Goal: Book appointment/travel/reservation

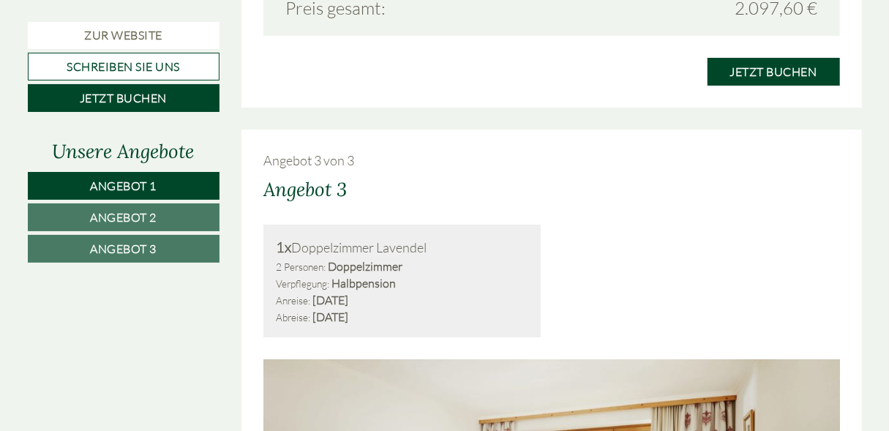
scroll to position [2517, 0]
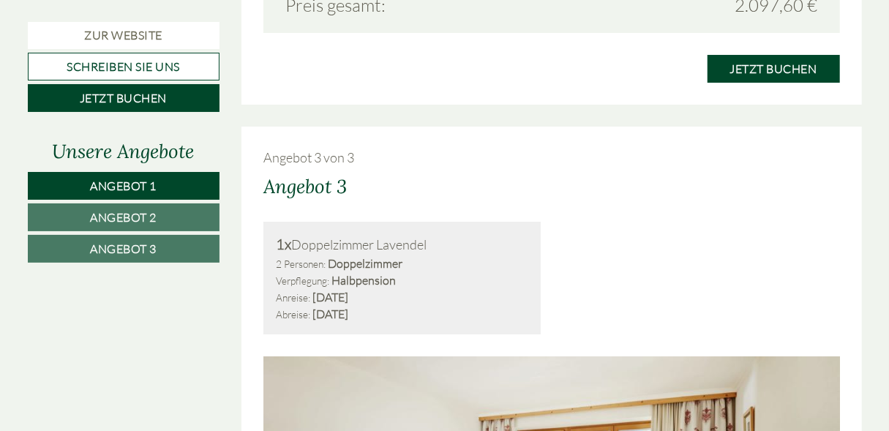
drag, startPoint x: 354, startPoint y: 277, endPoint x: 397, endPoint y: 300, distance: 48.1
click at [397, 300] on div "Anreise: [DATE] Abreise: [DATE]" at bounding box center [402, 306] width 252 height 34
drag, startPoint x: 397, startPoint y: 300, endPoint x: 455, endPoint y: 319, distance: 61.5
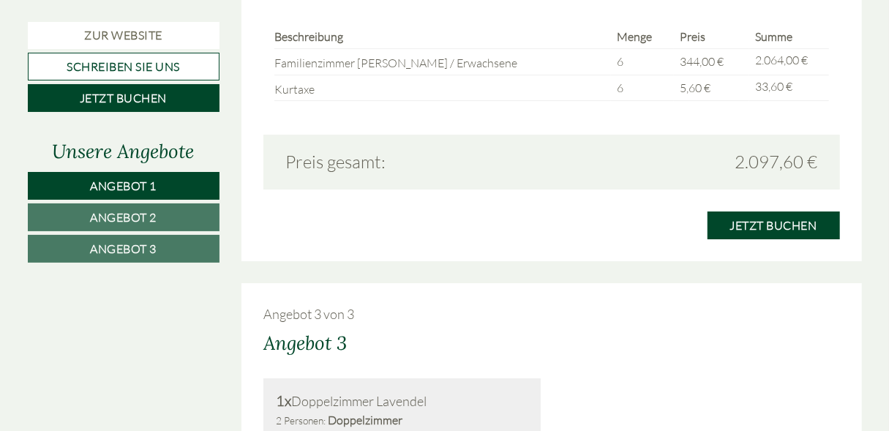
scroll to position [2477, 0]
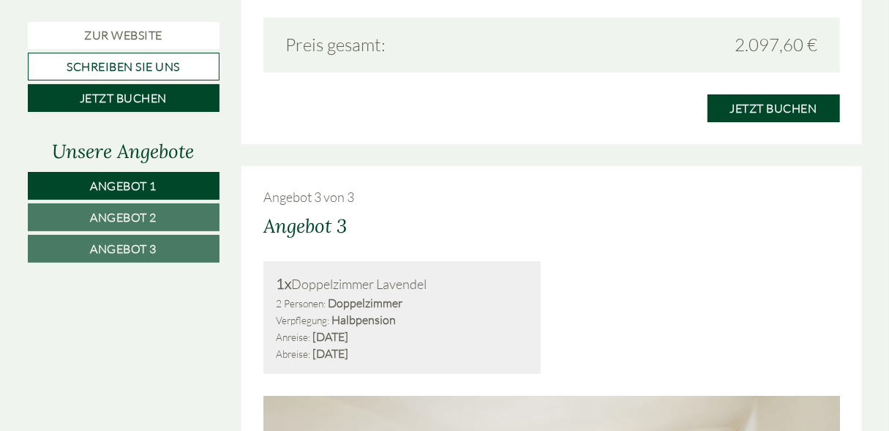
drag, startPoint x: 353, startPoint y: 297, endPoint x: 375, endPoint y: 331, distance: 40.2
click at [375, 331] on div "1x Doppelzimmer Lavendel 2 Personen: Doppelzimmer Verpflegung: Halbpension Anre…" at bounding box center [401, 317] width 277 height 113
drag, startPoint x: 375, startPoint y: 331, endPoint x: 372, endPoint y: 323, distance: 8.6
click at [348, 329] on b "[DATE]" at bounding box center [330, 336] width 36 height 15
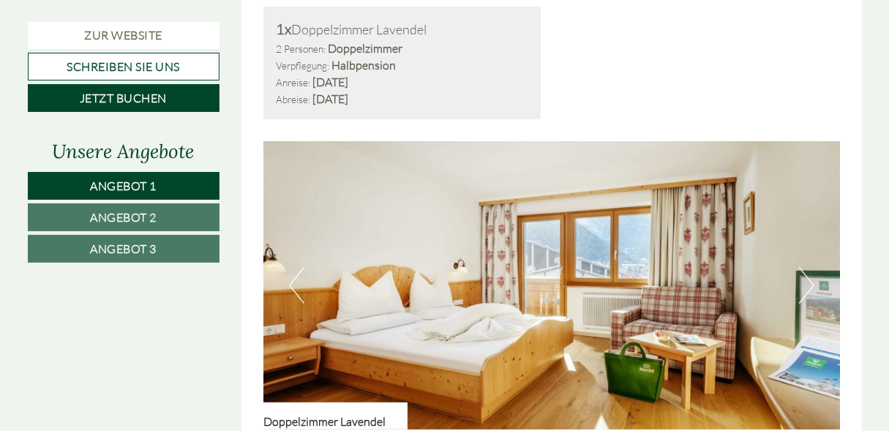
scroll to position [2840, 0]
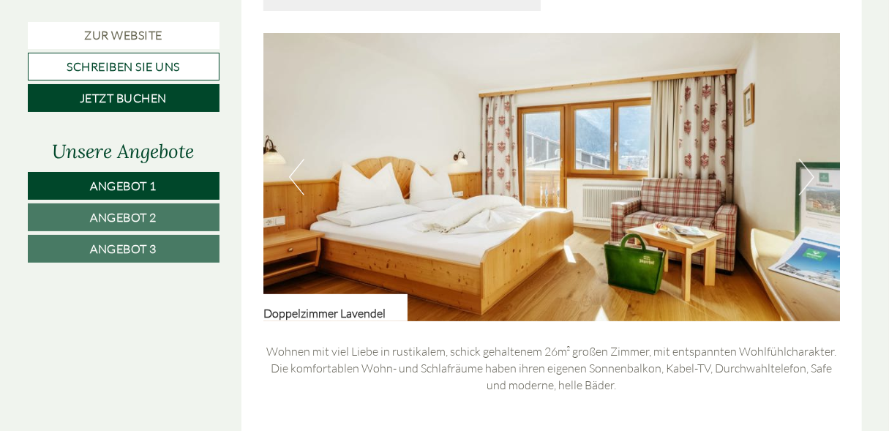
click at [803, 162] on button "Next" at bounding box center [806, 177] width 15 height 37
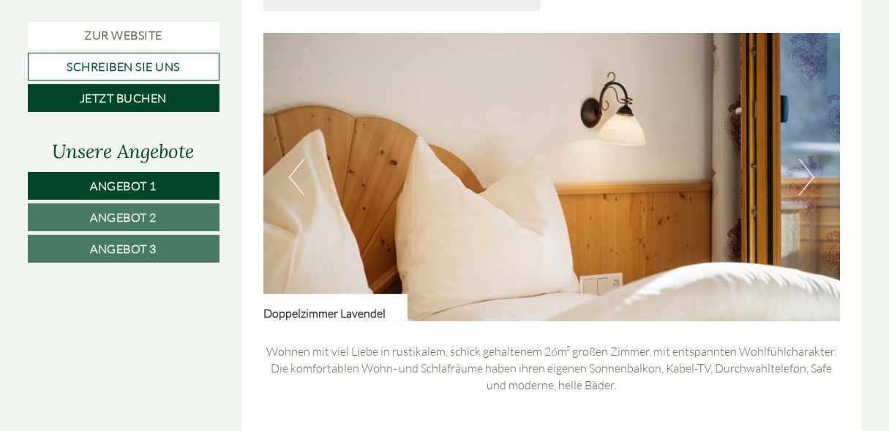
click at [803, 162] on button "Next" at bounding box center [806, 177] width 15 height 37
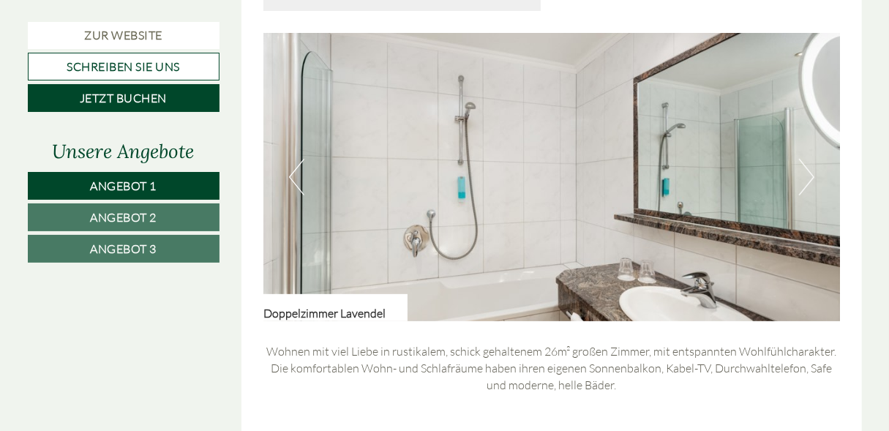
click at [803, 162] on button "Next" at bounding box center [806, 177] width 15 height 37
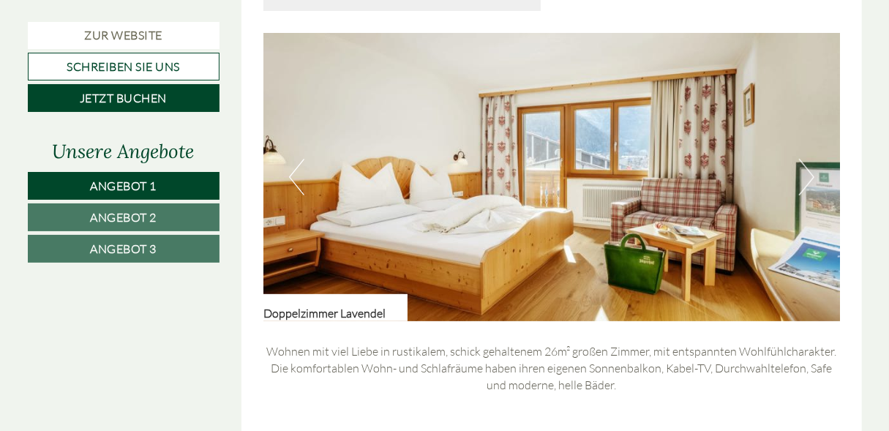
click at [803, 162] on button "Next" at bounding box center [806, 177] width 15 height 37
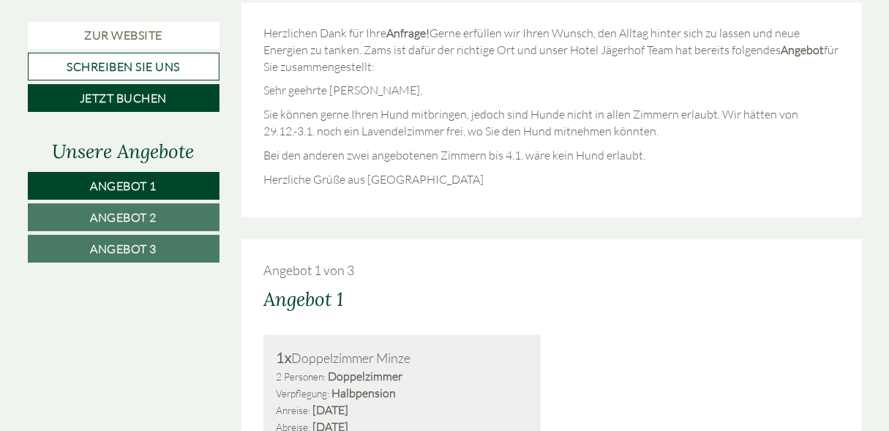
scroll to position [734, 0]
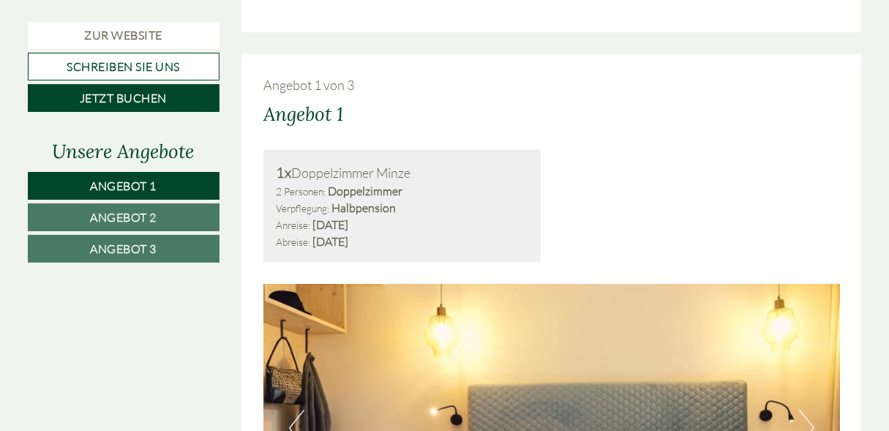
click at [197, 217] on link "Angebot 2" at bounding box center [124, 217] width 192 height 28
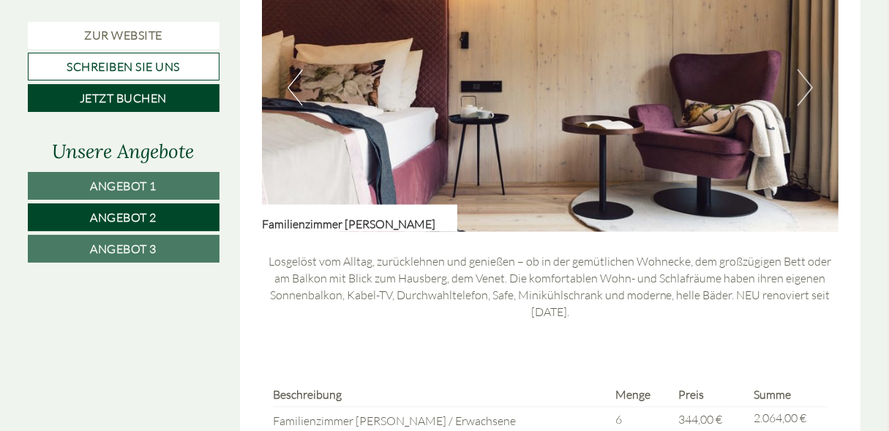
scroll to position [1048, 1]
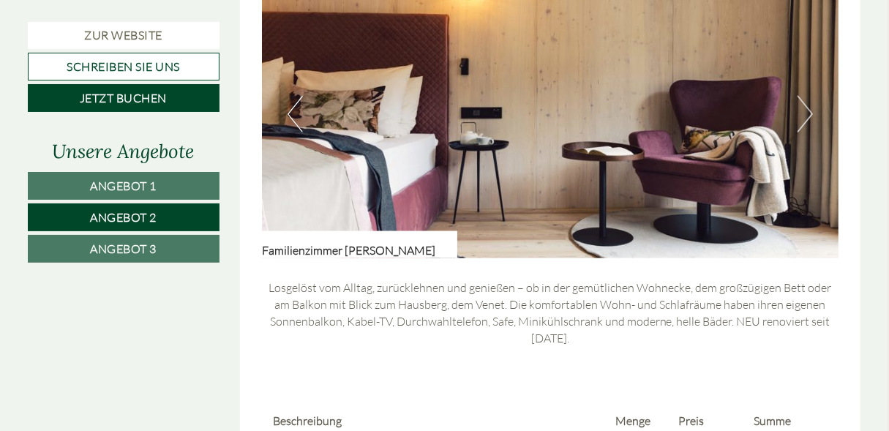
click at [194, 246] on link "Angebot 3" at bounding box center [124, 249] width 192 height 28
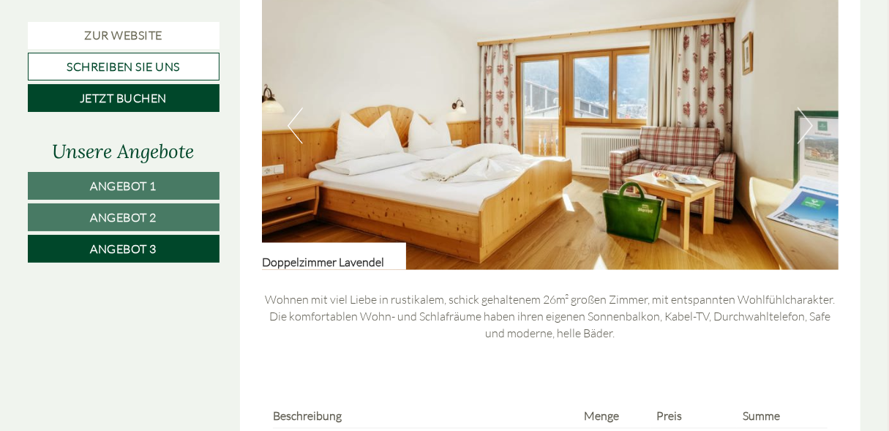
scroll to position [1037, 1]
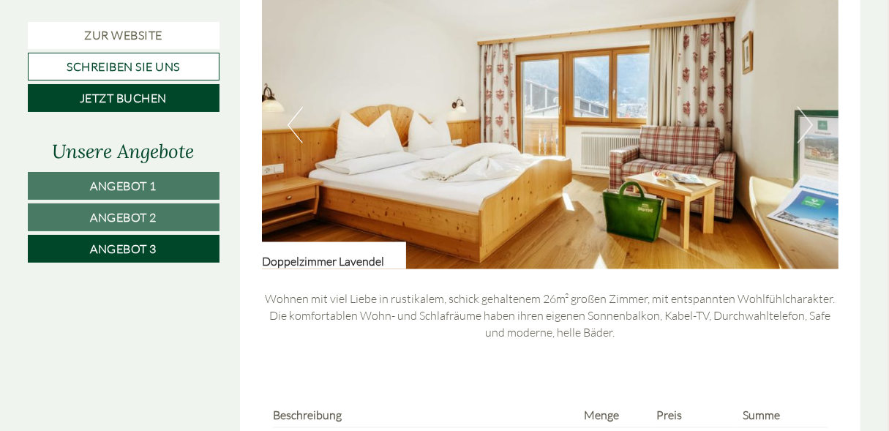
drag, startPoint x: 785, startPoint y: 139, endPoint x: 814, endPoint y: 124, distance: 32.1
click at [814, 124] on img at bounding box center [550, 125] width 577 height 288
click at [811, 124] on button "Next" at bounding box center [804, 125] width 15 height 37
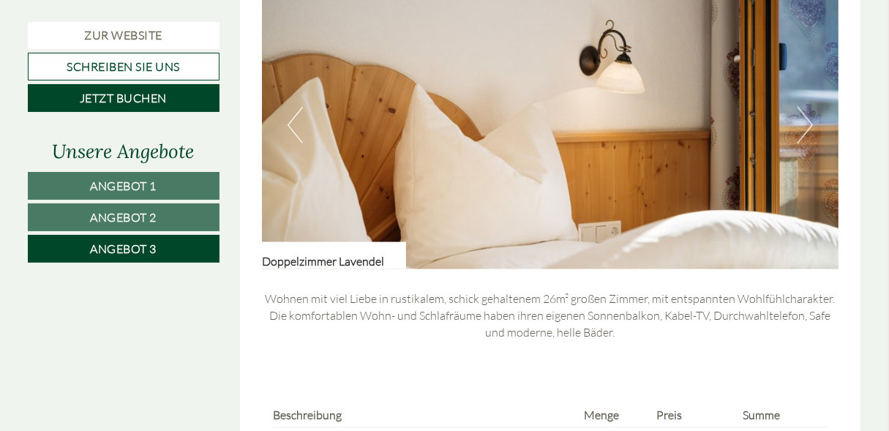
click at [811, 124] on button "Next" at bounding box center [804, 125] width 15 height 37
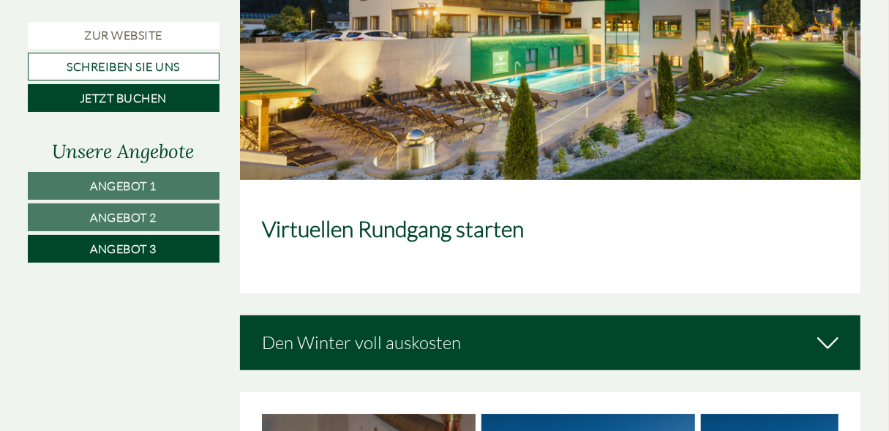
scroll to position [2971, 1]
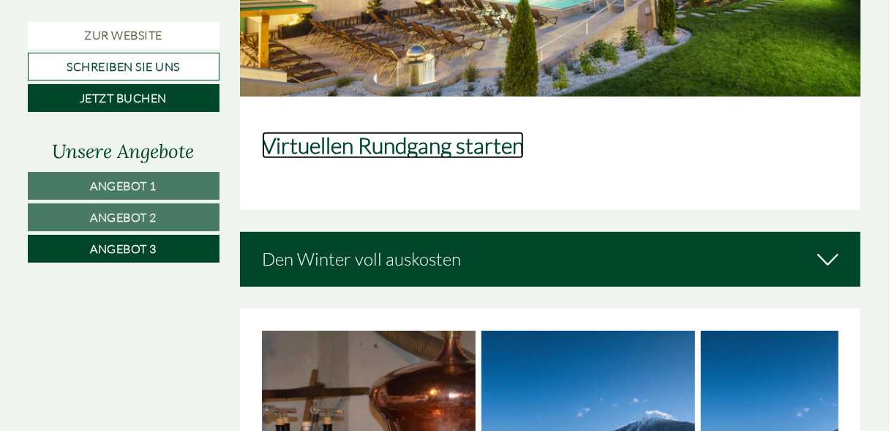
click at [417, 132] on link "Virtuellen Rundgang starten" at bounding box center [393, 145] width 262 height 27
